Goal: Information Seeking & Learning: Check status

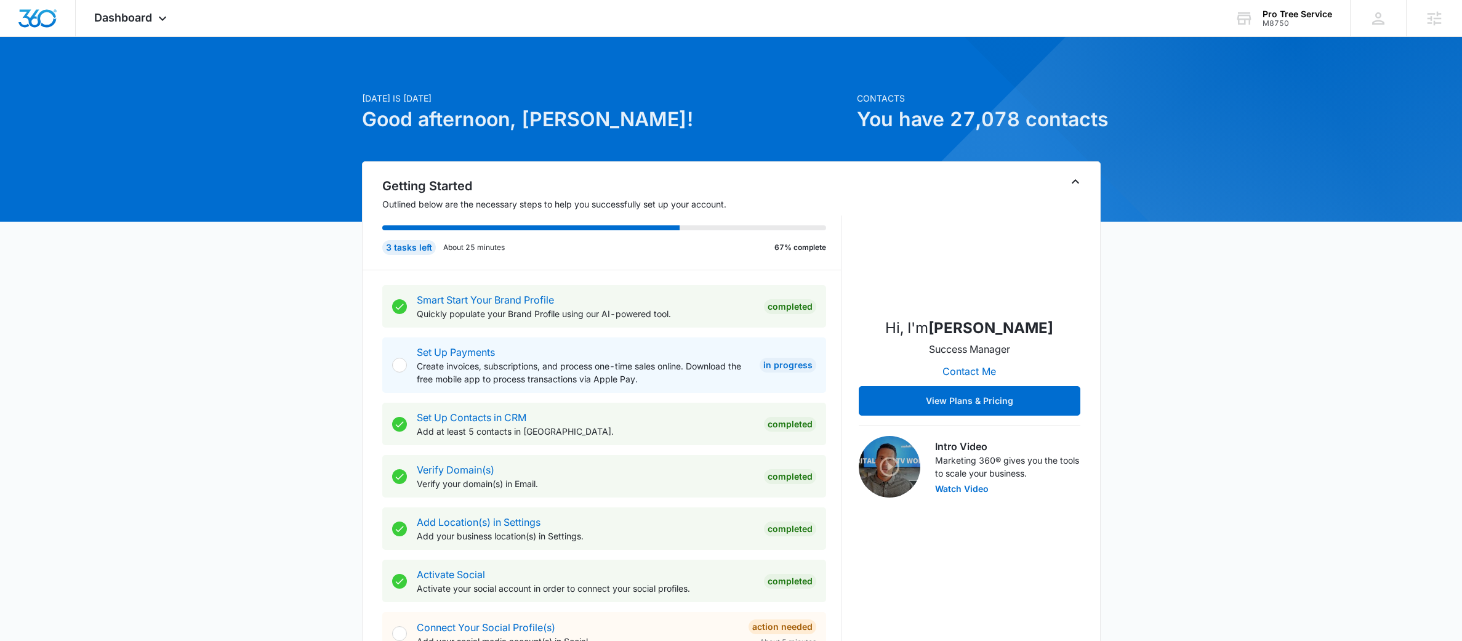
scroll to position [529, 0]
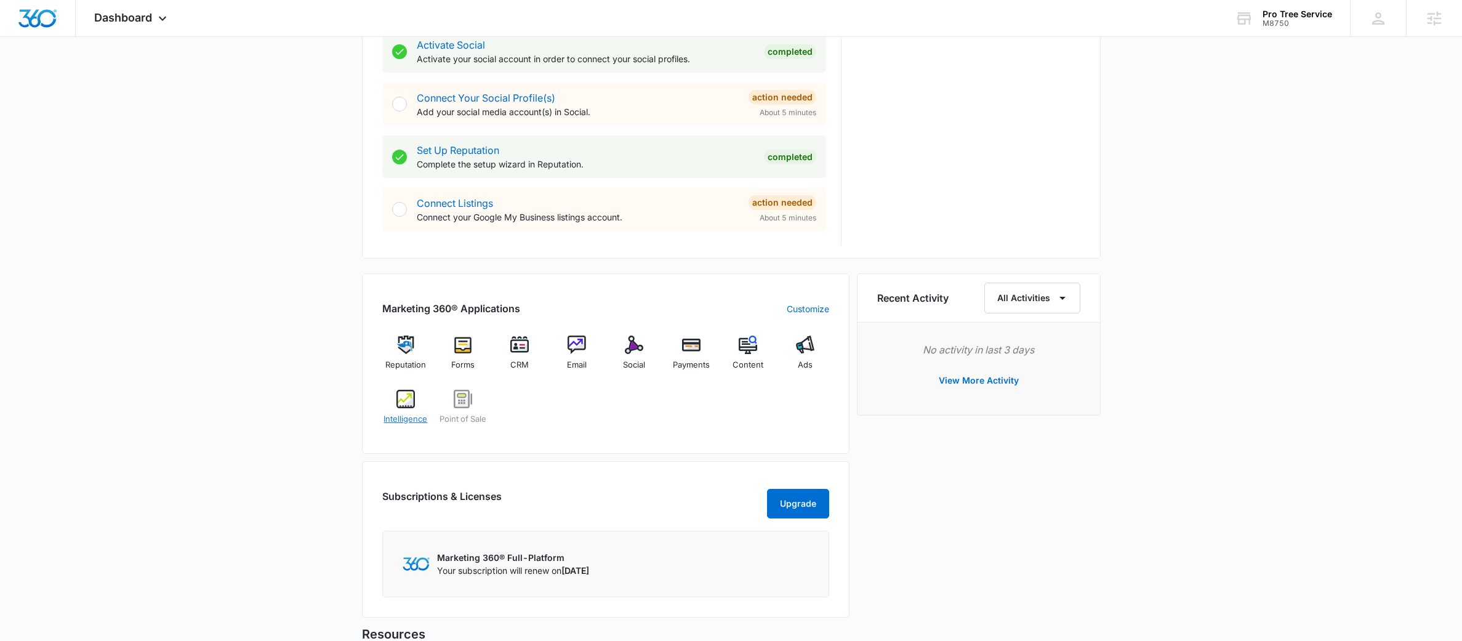
click at [411, 414] on span "Intelligence" at bounding box center [406, 419] width 44 height 12
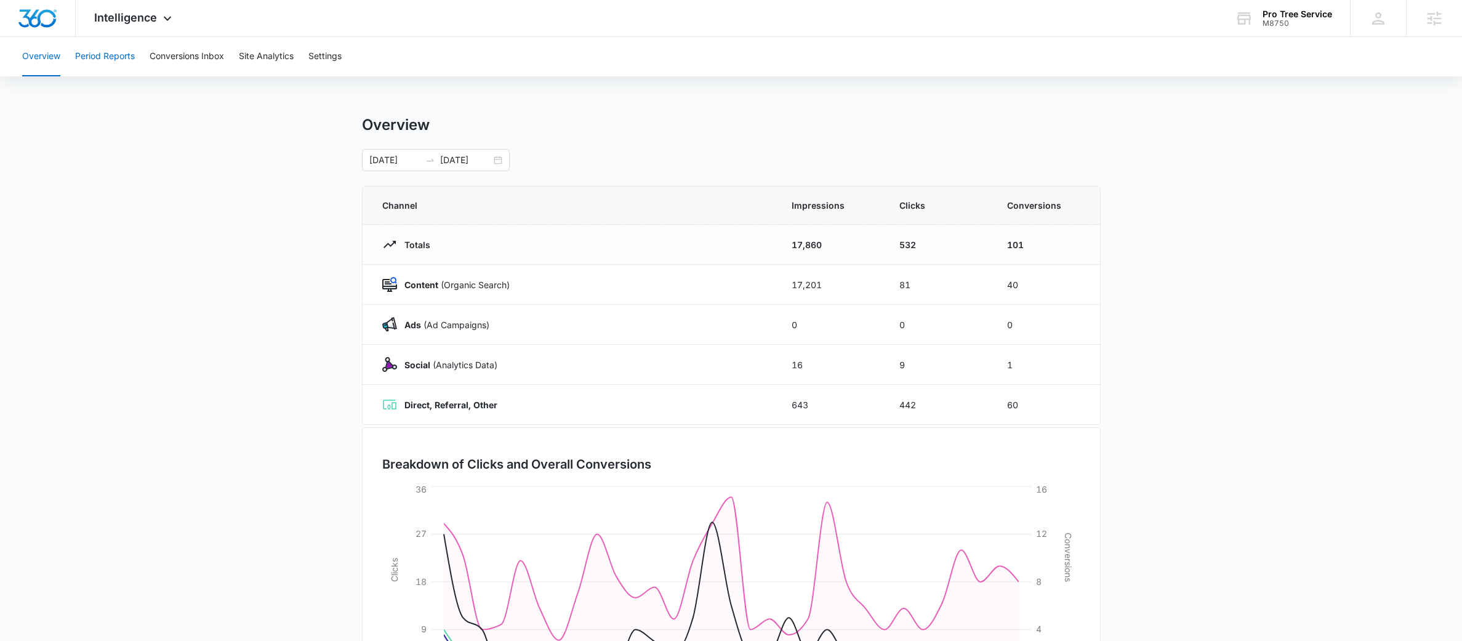
click at [126, 54] on button "Period Reports" at bounding box center [105, 56] width 60 height 39
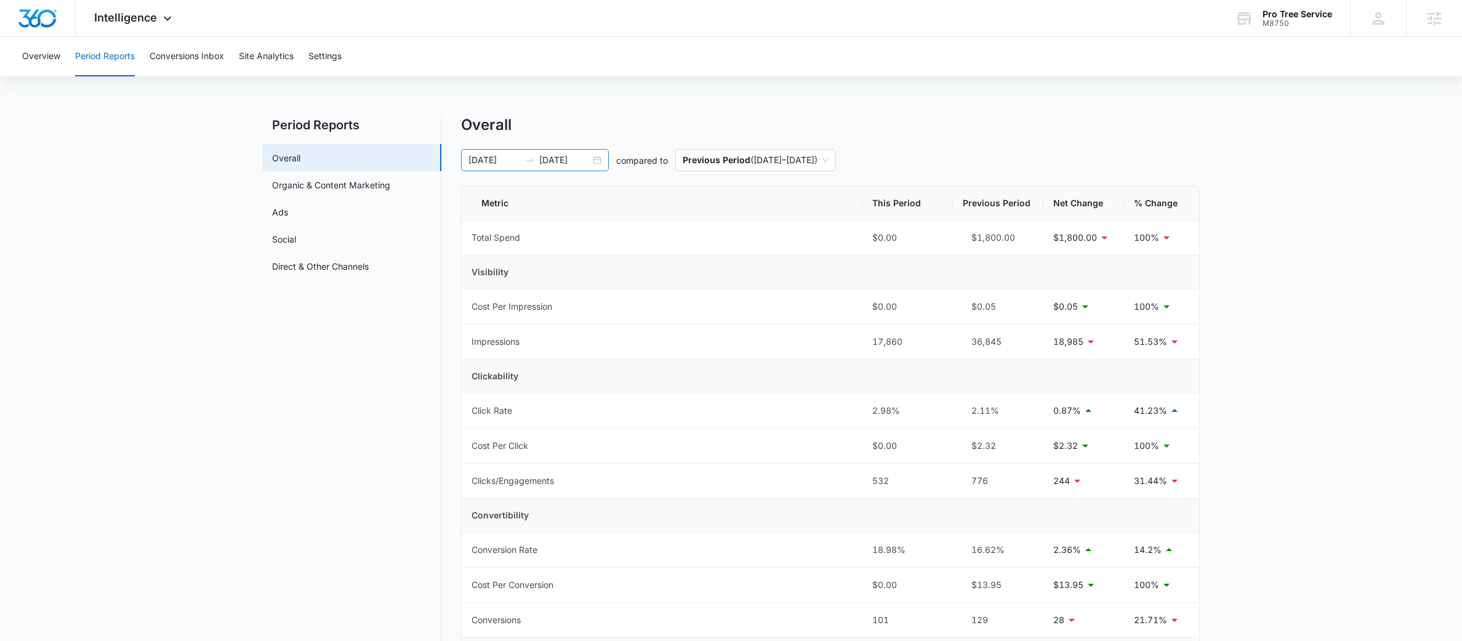
click at [533, 160] on icon "swap-right" at bounding box center [530, 160] width 10 height 10
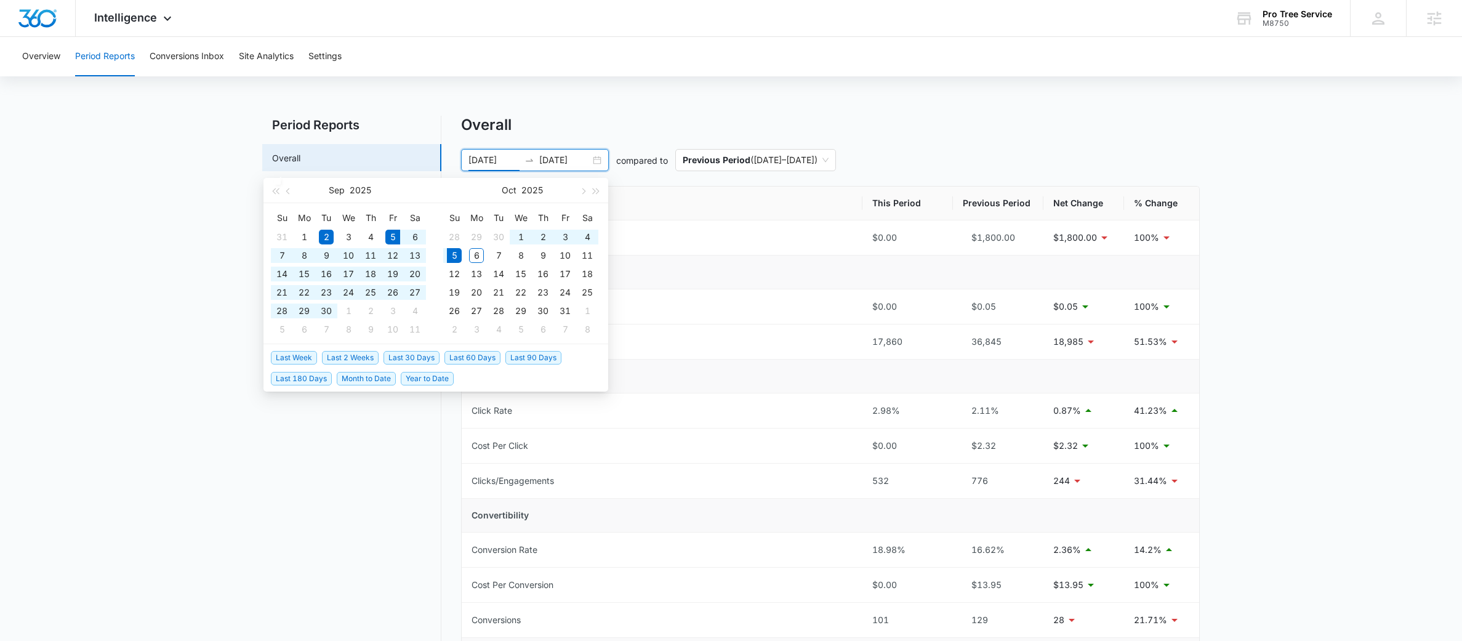
click at [388, 360] on span "Last 30 Days" at bounding box center [412, 358] width 56 height 14
type input "09/05/2025"
type input "10/05/2025"
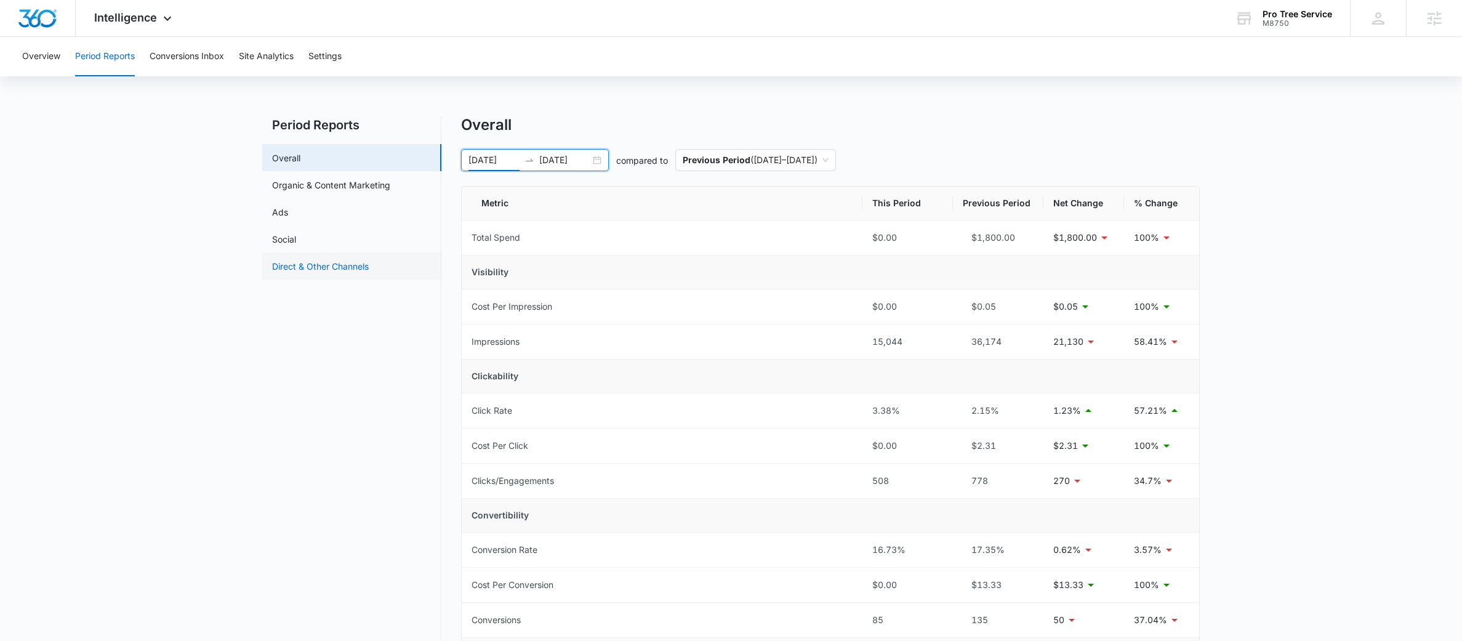
click at [332, 267] on link "Direct & Other Channels" at bounding box center [320, 266] width 97 height 13
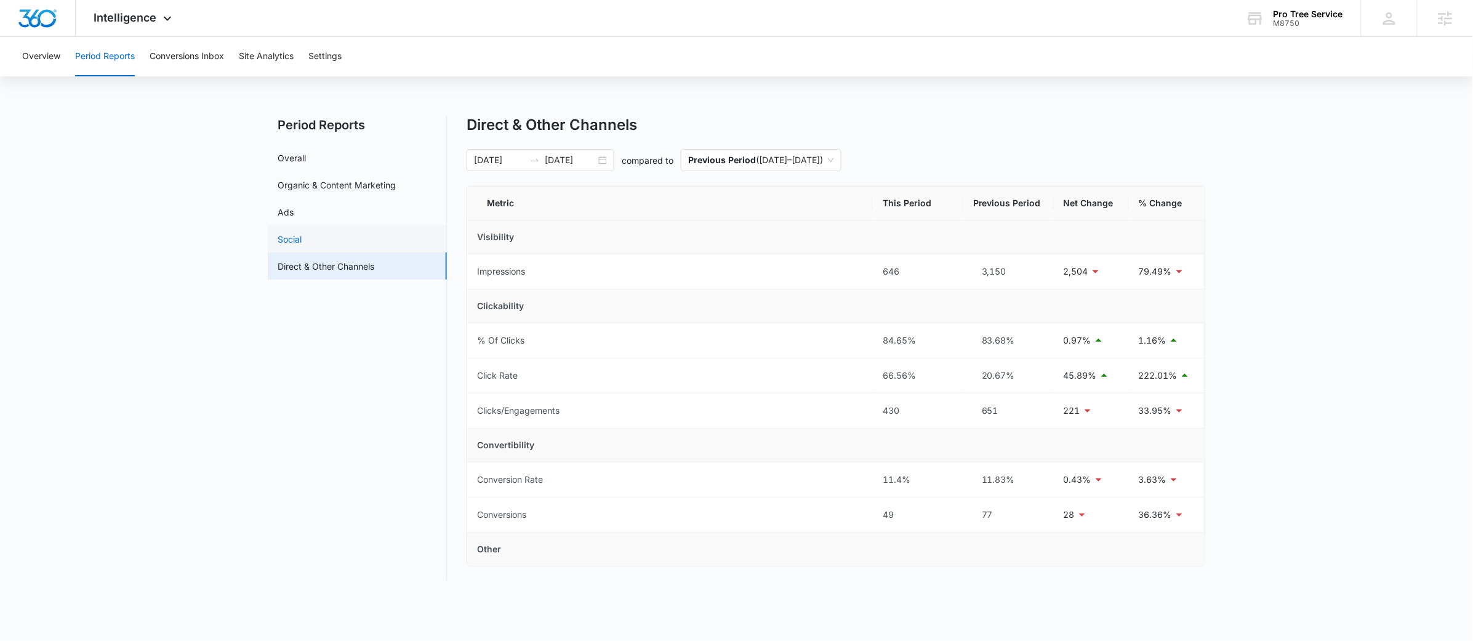
click at [302, 244] on link "Social" at bounding box center [290, 239] width 24 height 13
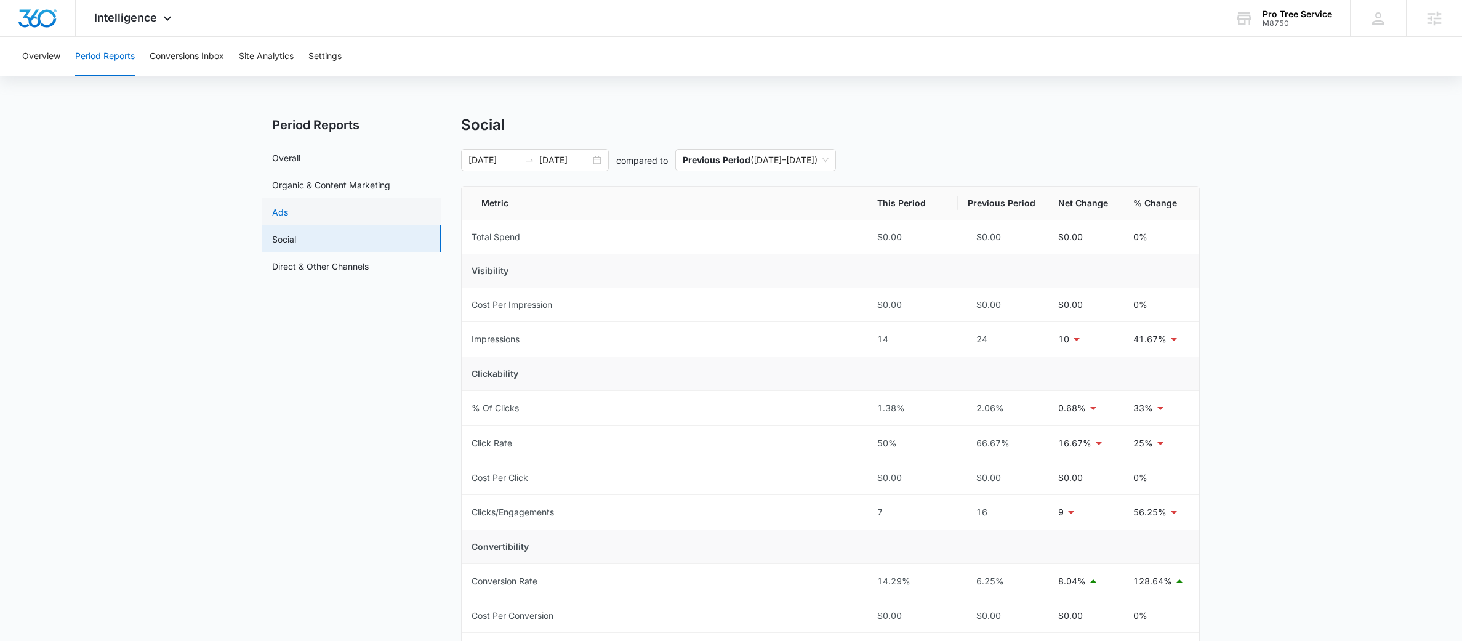
click at [288, 219] on link "Ads" at bounding box center [280, 212] width 16 height 13
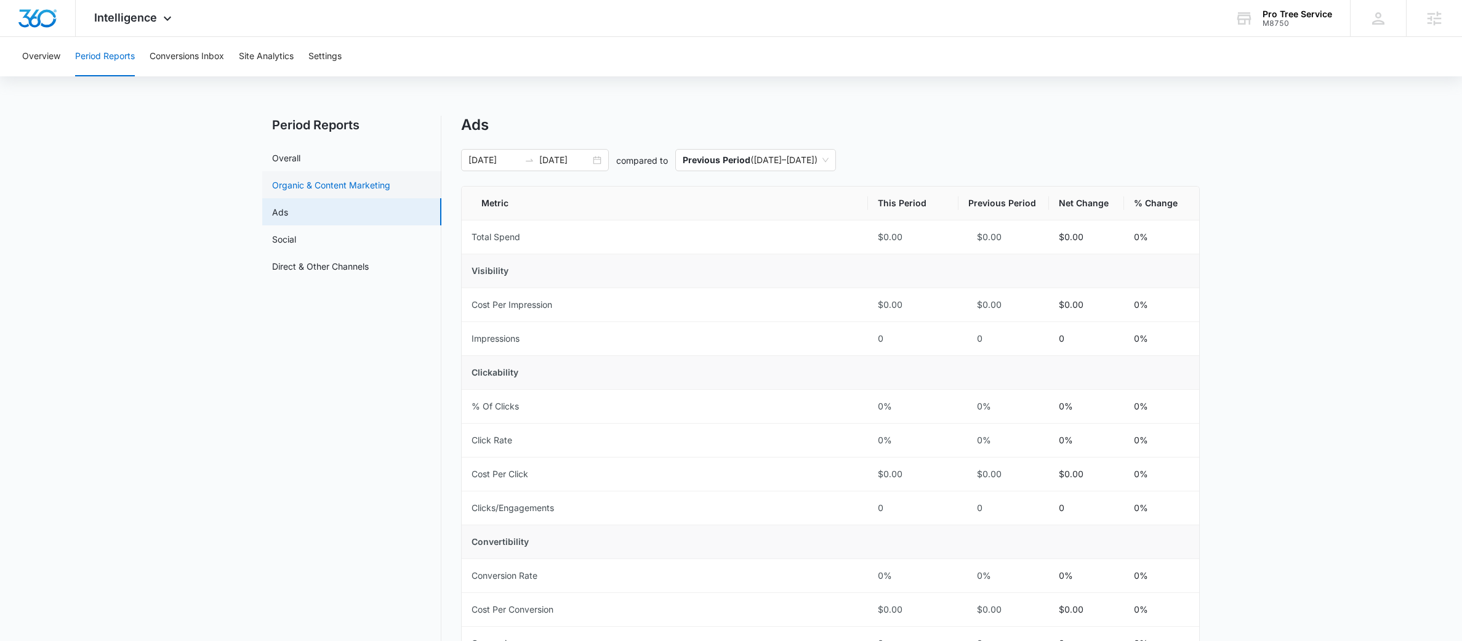
click at [354, 189] on link "Organic & Content Marketing" at bounding box center [331, 185] width 118 height 13
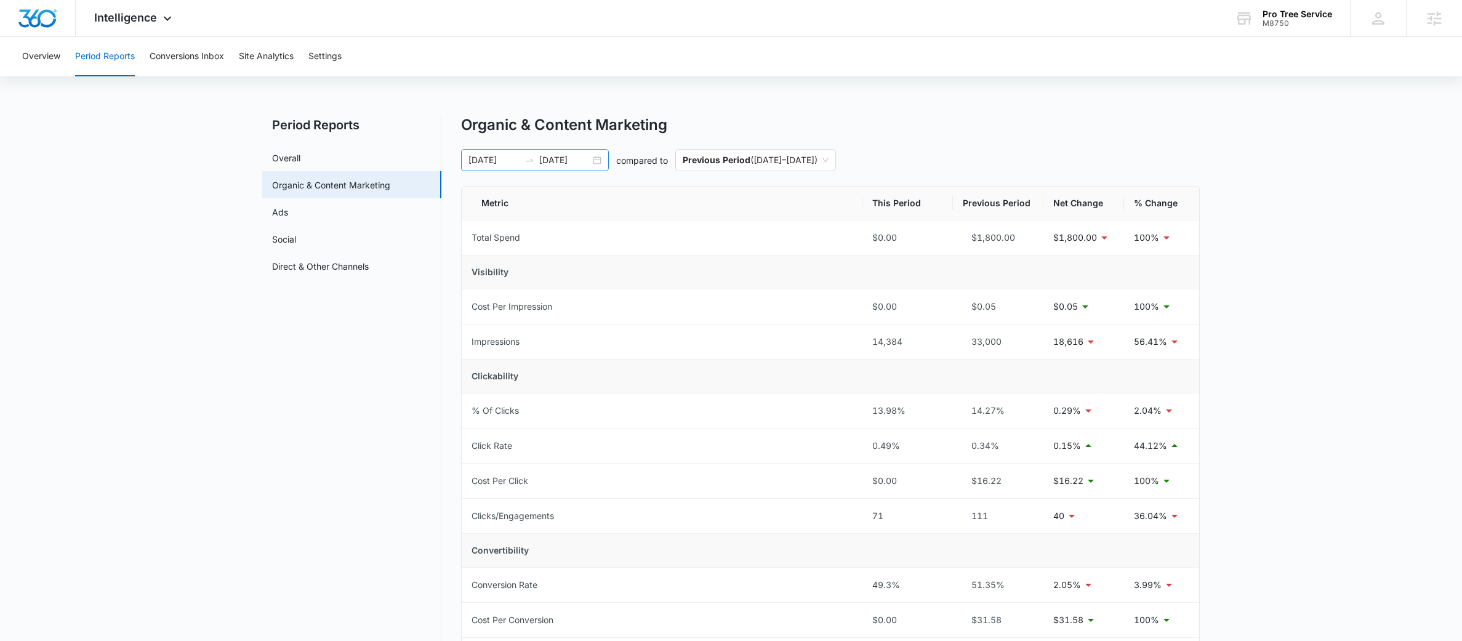
click at [523, 158] on div at bounding box center [530, 160] width 20 height 10
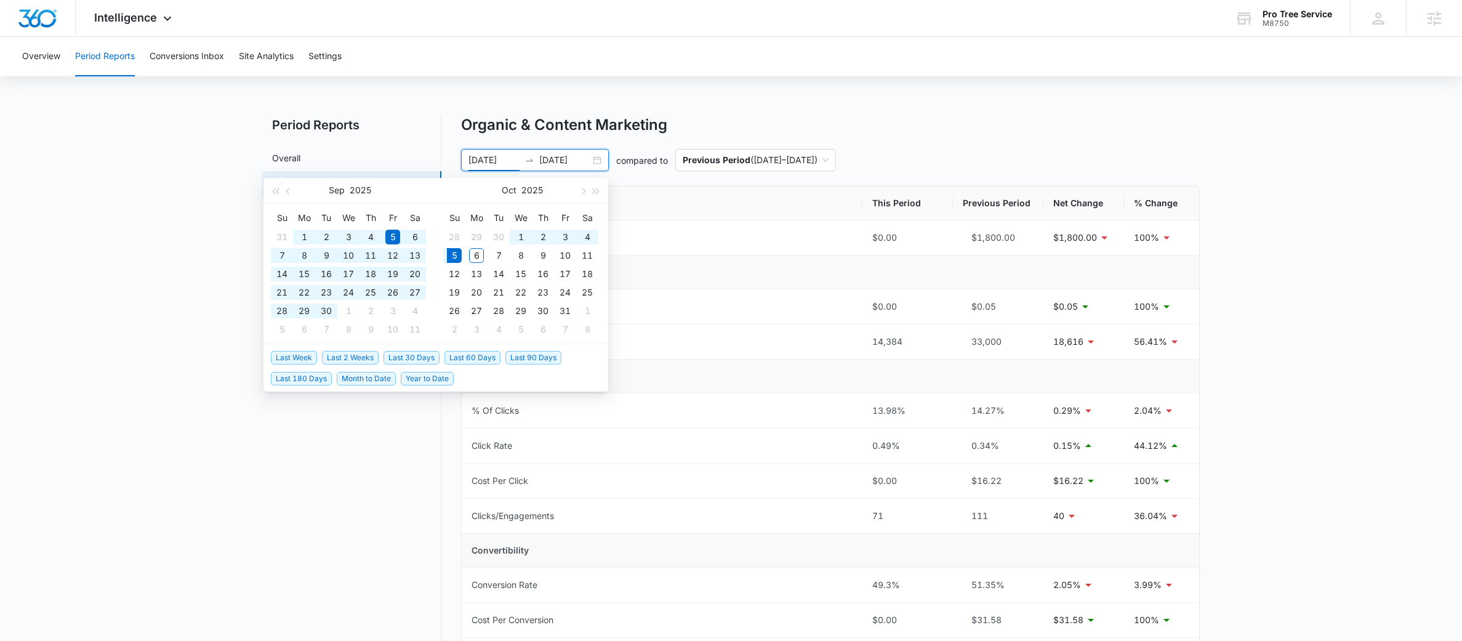
click at [286, 379] on span "Last 180 Days" at bounding box center [301, 379] width 61 height 14
type input "04/08/2025"
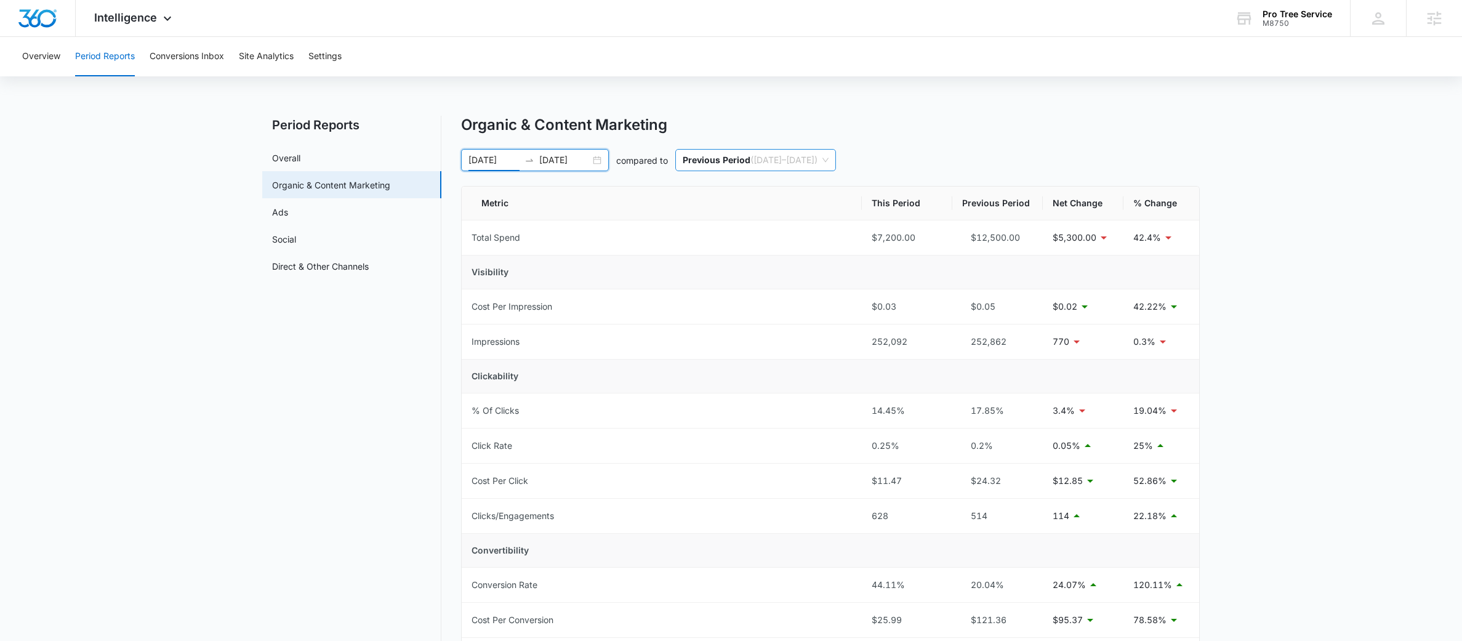
click at [748, 164] on span "Previous Period ( 10/09/2024 – 04/07/2025 )" at bounding box center [756, 160] width 146 height 21
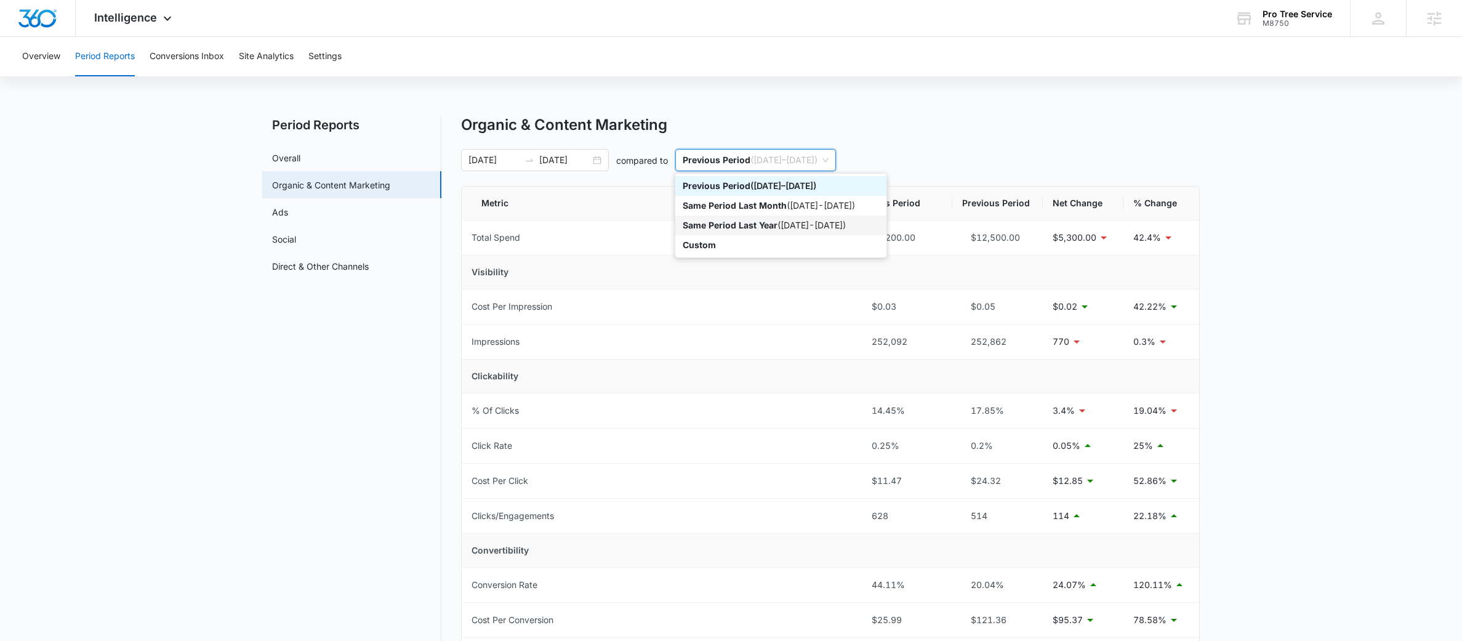
click at [744, 220] on p "Same Period Last Year" at bounding box center [730, 225] width 95 height 10
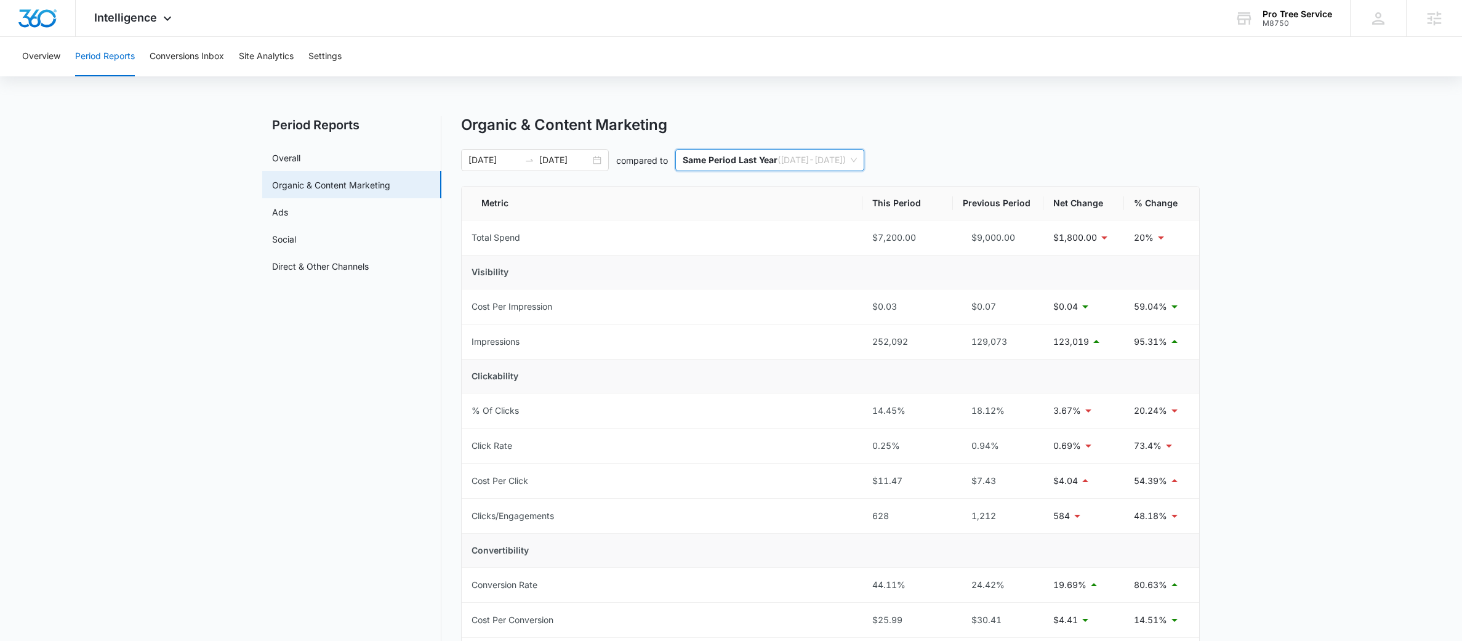
click at [746, 153] on span "Same Period Last Year ( 04/08/2024 - 10/05/2024 )" at bounding box center [770, 160] width 174 height 21
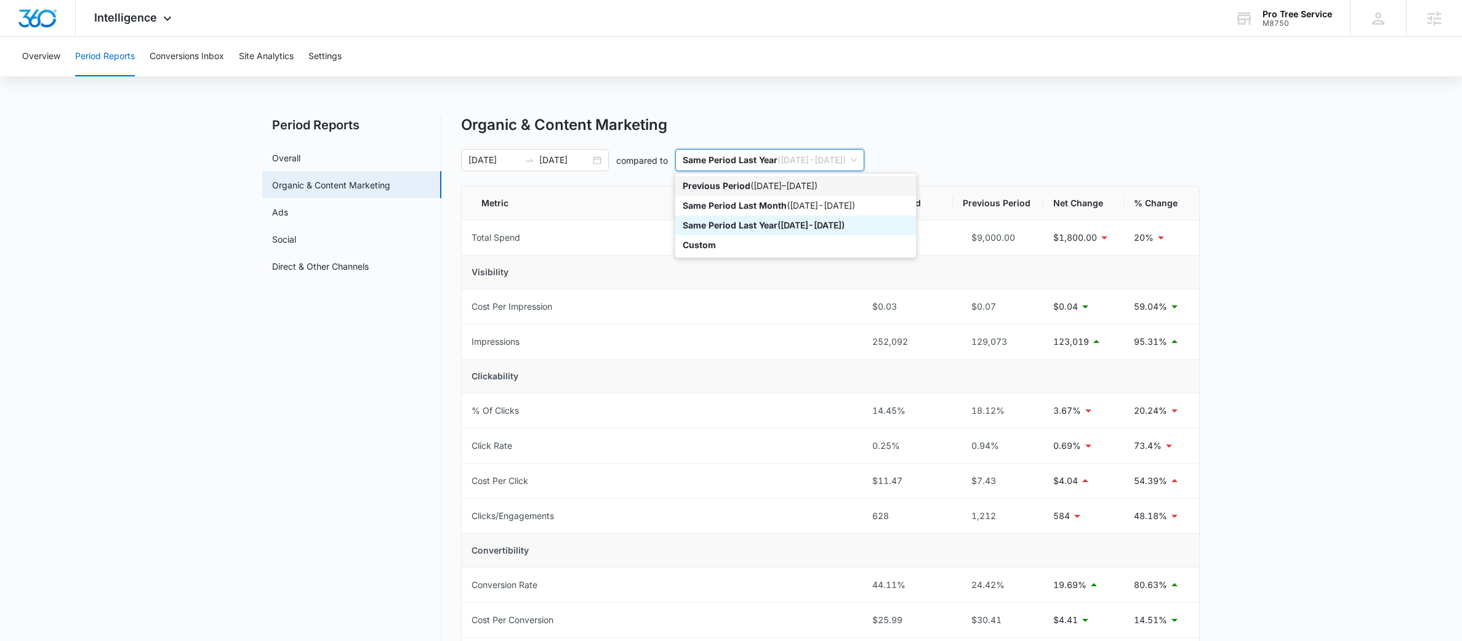
click at [749, 187] on p "Previous Period" at bounding box center [717, 185] width 68 height 10
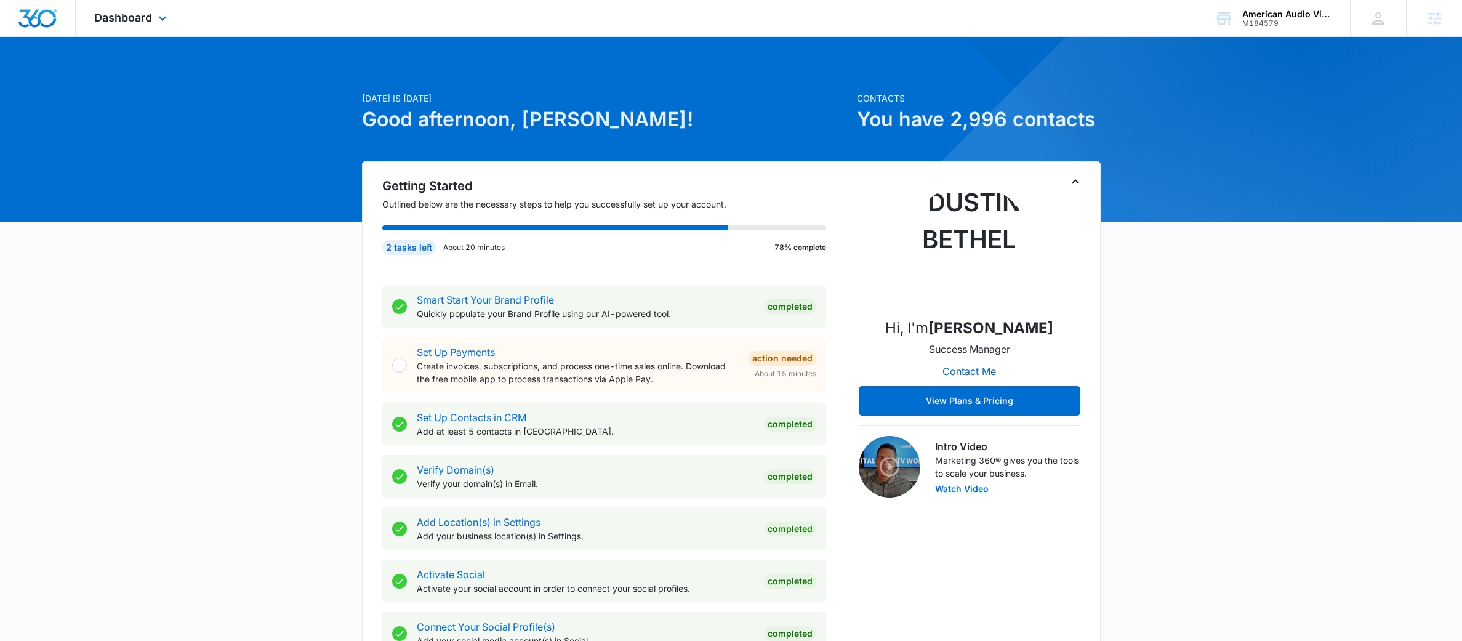
click at [150, 27] on div "Dashboard Apps Reputation Forms CRM Email Social Payments POS Content Ads Intel…" at bounding box center [132, 18] width 113 height 36
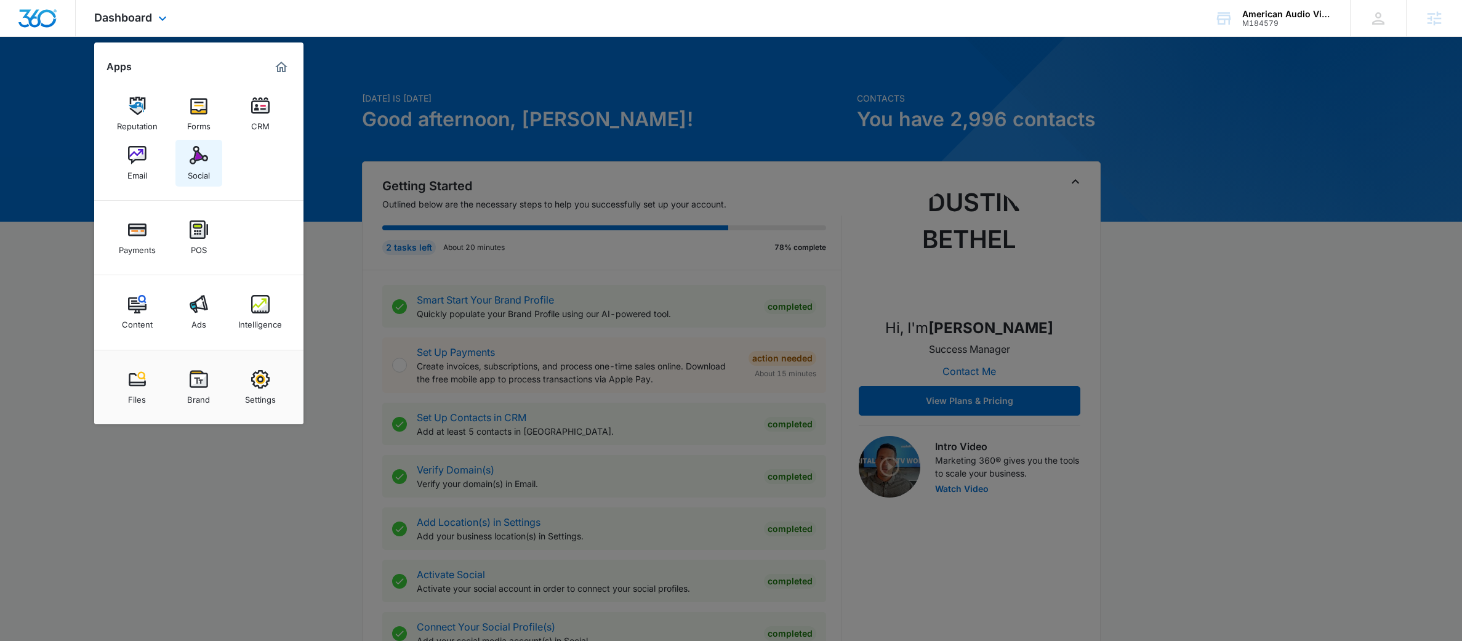
click at [203, 179] on div "Social" at bounding box center [199, 172] width 22 height 16
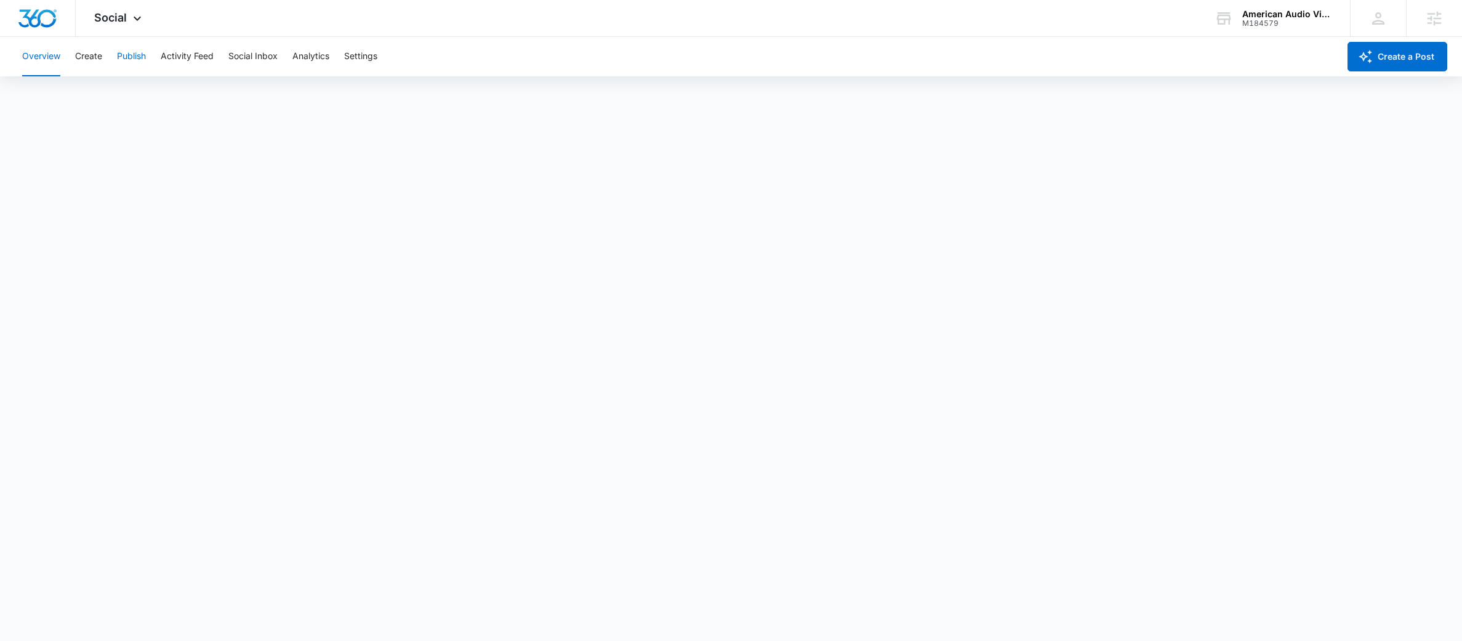
click at [129, 58] on button "Publish" at bounding box center [131, 56] width 29 height 39
